Goal: Information Seeking & Learning: Check status

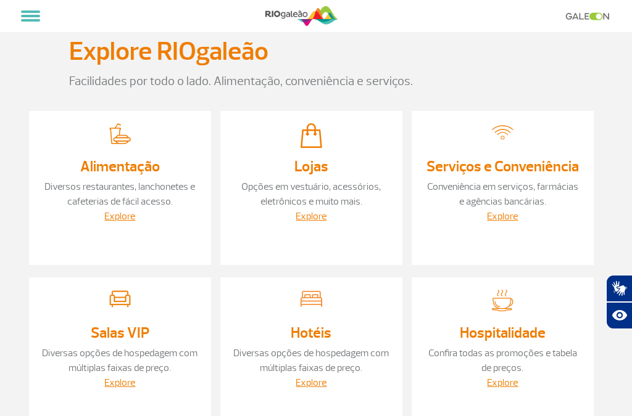
click at [30, 25] on button at bounding box center [30, 16] width 29 height 21
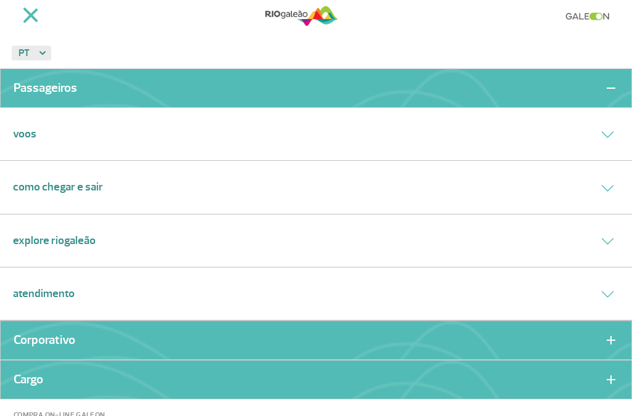
click at [34, 128] on link "Voos" at bounding box center [24, 134] width 23 height 17
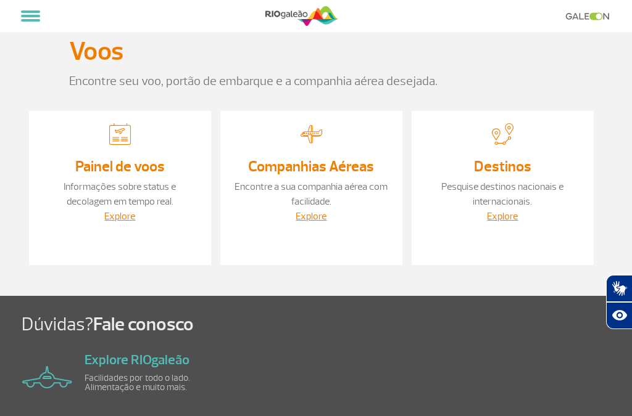
click at [126, 181] on link "Informações sobre status e decolagem em tempo real." at bounding box center [120, 194] width 112 height 27
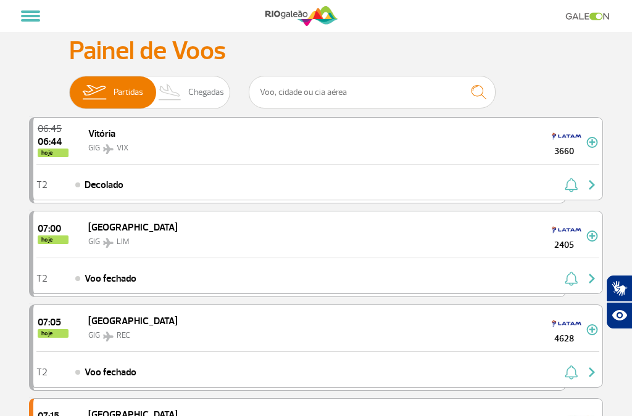
click at [201, 83] on span "Chegadas" at bounding box center [206, 93] width 36 height 32
click at [69, 86] on input "Partidas Chegadas" at bounding box center [69, 86] width 0 height 0
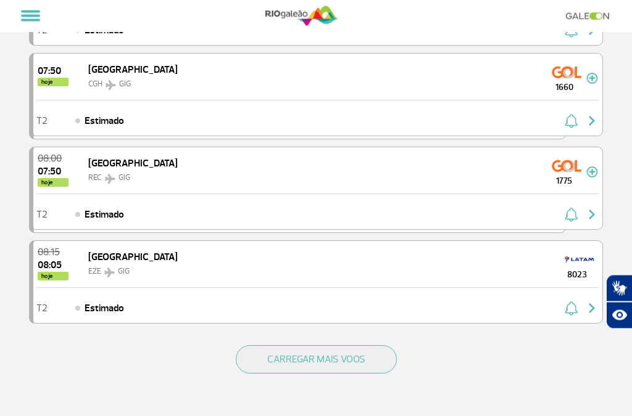
scroll to position [1650, 0]
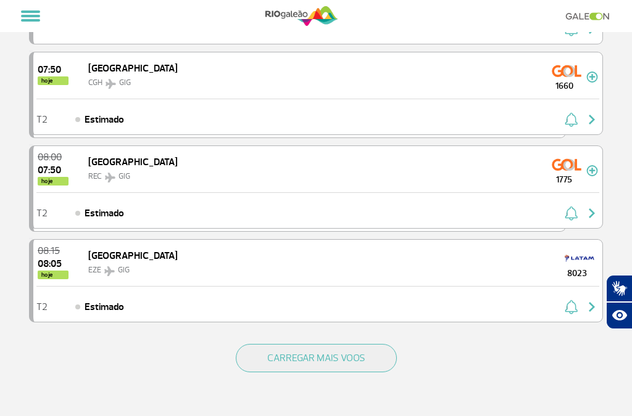
click at [383, 373] on button "CARREGAR MAIS VOOS" at bounding box center [316, 358] width 161 height 28
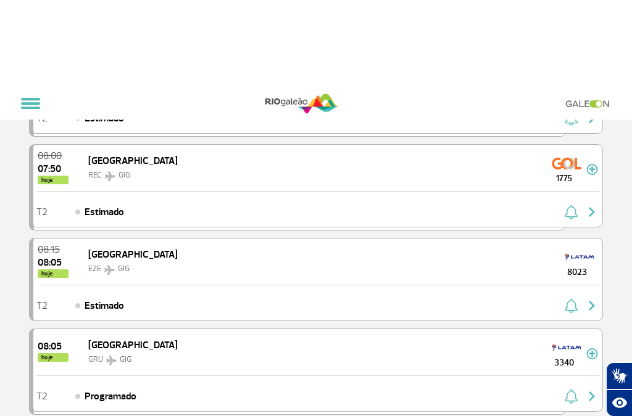
scroll to position [1502, 0]
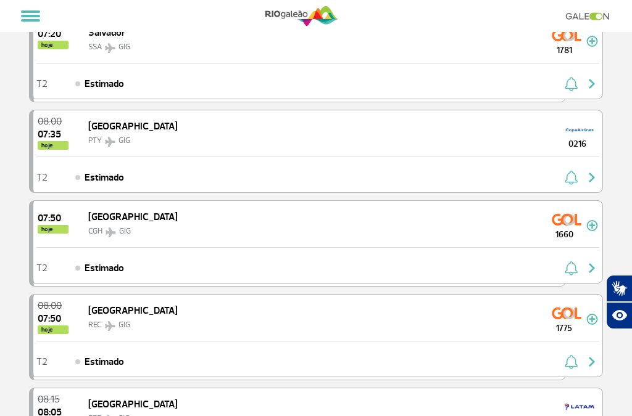
click at [587, 230] on img at bounding box center [592, 225] width 12 height 11
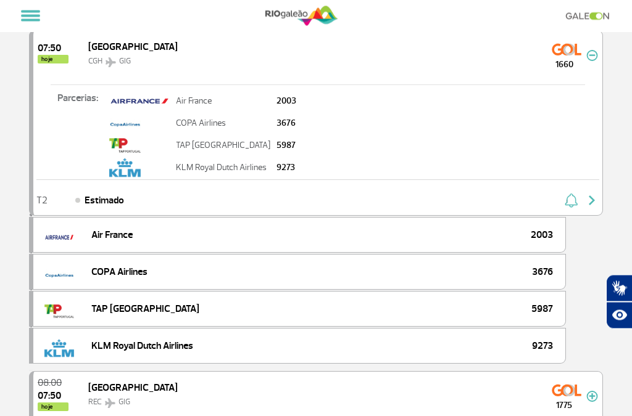
scroll to position [1672, 0]
click at [589, 204] on img "button" at bounding box center [591, 200] width 15 height 15
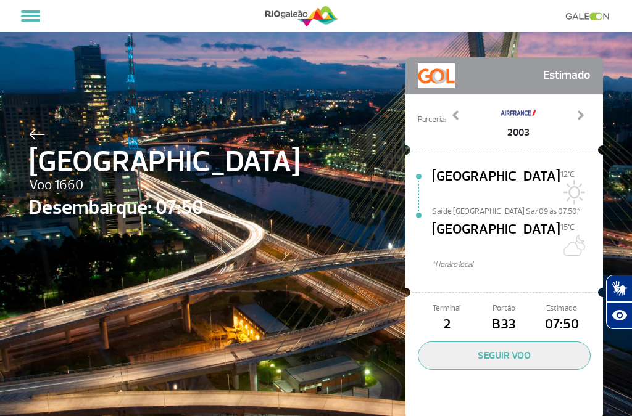
scroll to position [2, 0]
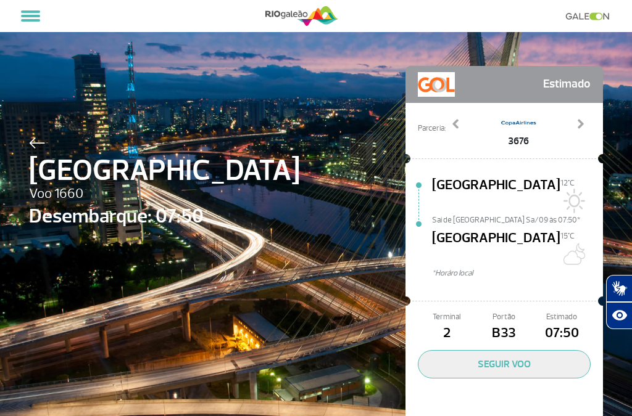
click at [516, 350] on button "SEGUIR VOO" at bounding box center [504, 364] width 173 height 28
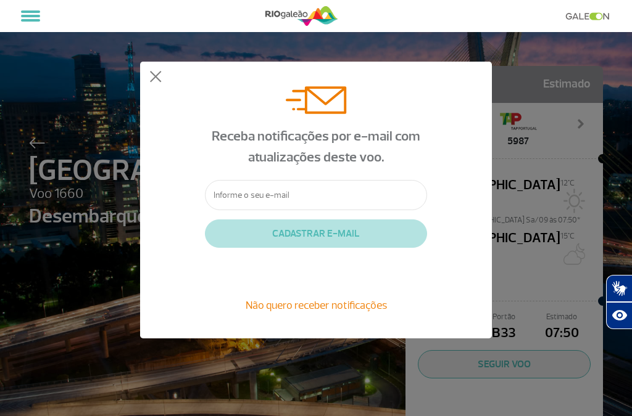
click at [159, 72] on button at bounding box center [155, 77] width 12 height 12
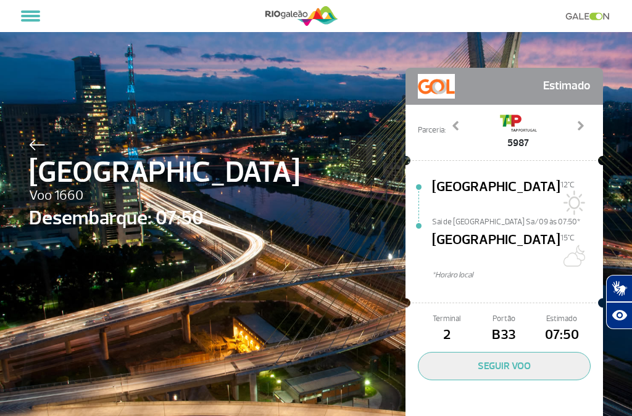
scroll to position [0, 0]
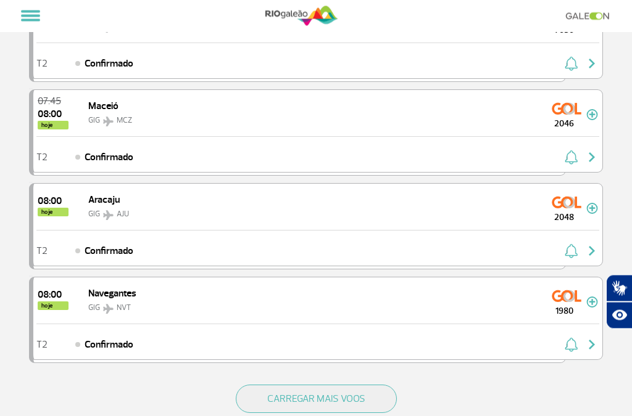
scroll to position [1616, 0]
click at [386, 405] on button "CARREGAR MAIS VOOS" at bounding box center [316, 399] width 161 height 28
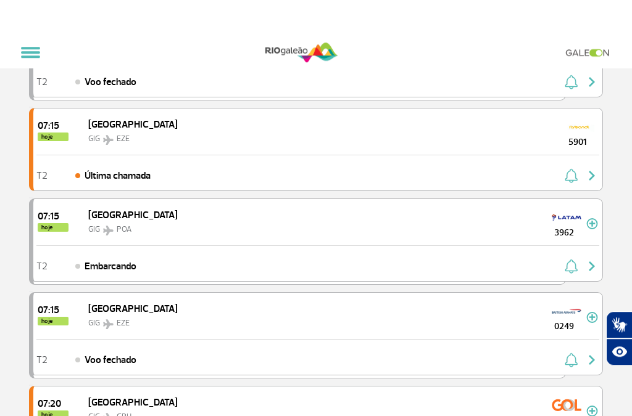
scroll to position [0, 0]
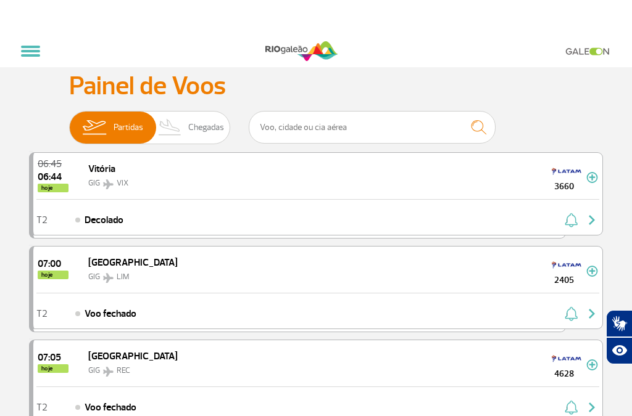
click at [213, 91] on span "Chegadas" at bounding box center [206, 93] width 36 height 32
click at [69, 86] on input "Partidas Chegadas" at bounding box center [69, 86] width 0 height 0
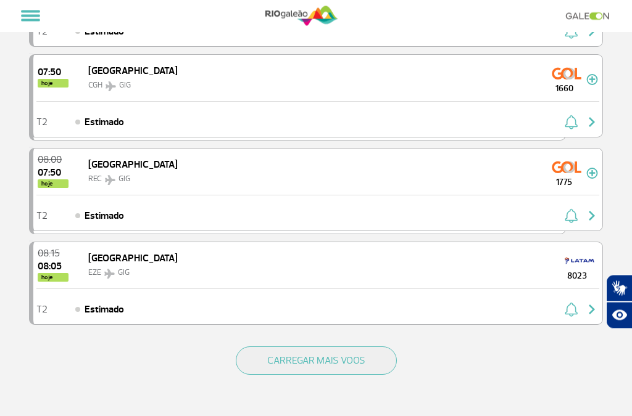
scroll to position [1649, 0]
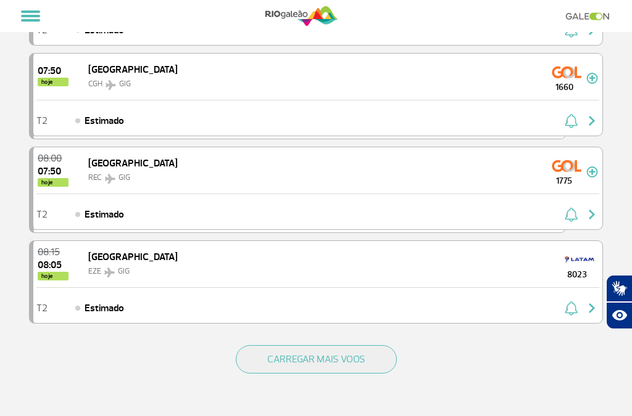
click at [595, 80] on img at bounding box center [592, 78] width 12 height 11
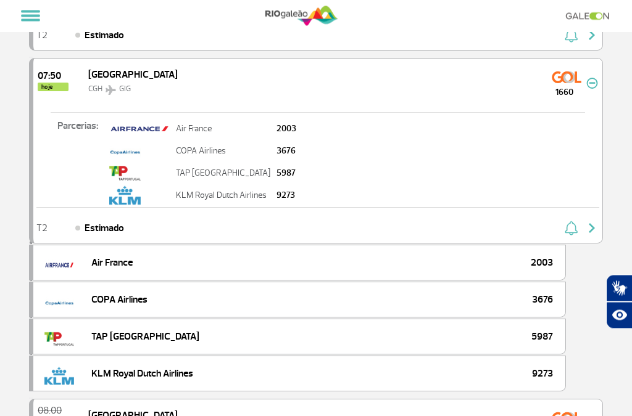
scroll to position [1644, 0]
click at [590, 86] on img at bounding box center [592, 83] width 12 height 11
